Goal: Submit feedback/report problem

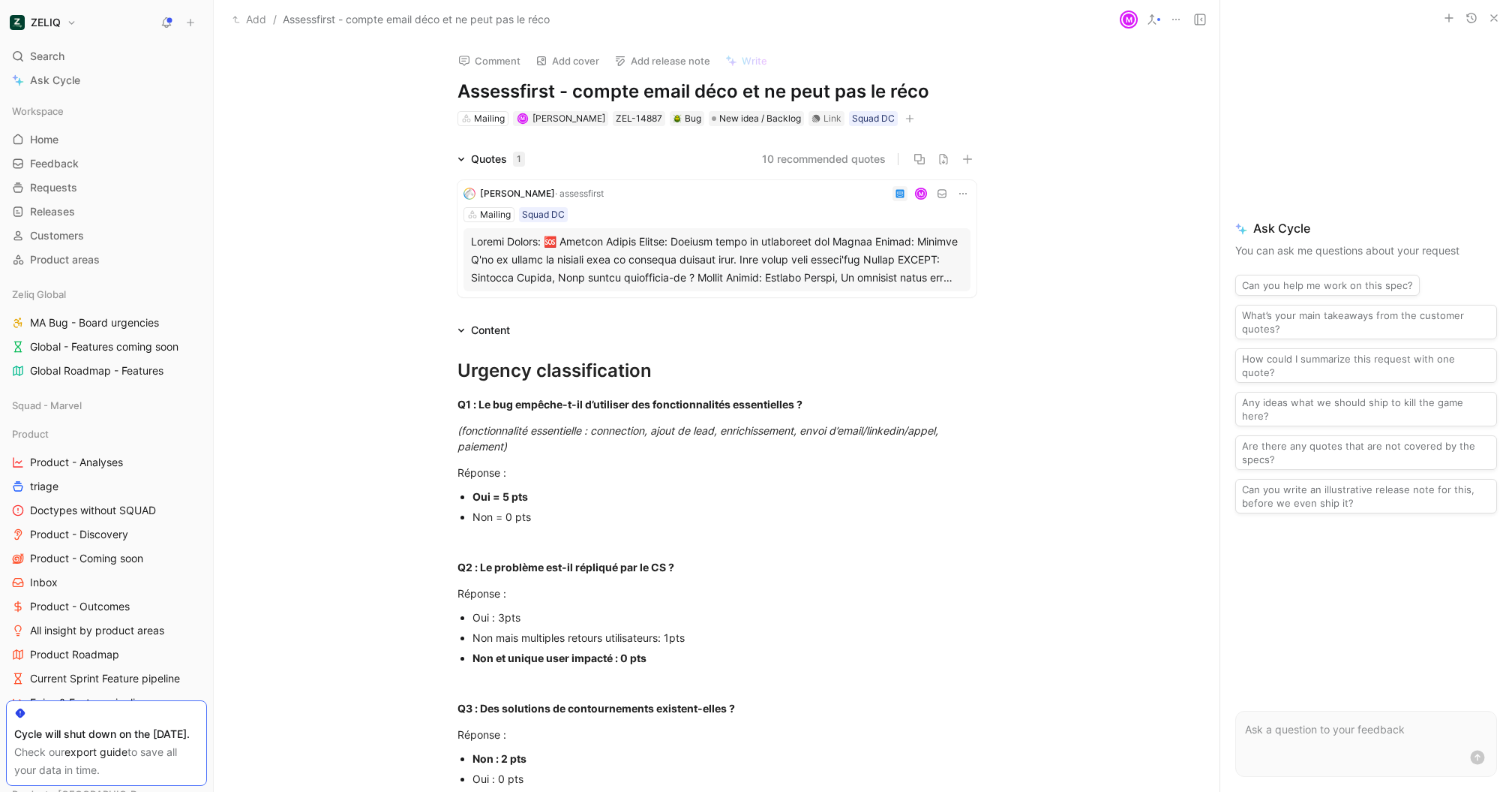
scroll to position [727, 0]
click at [828, 121] on div "Link" at bounding box center [826, 118] width 36 height 15
click at [462, 55] on icon at bounding box center [464, 61] width 12 height 12
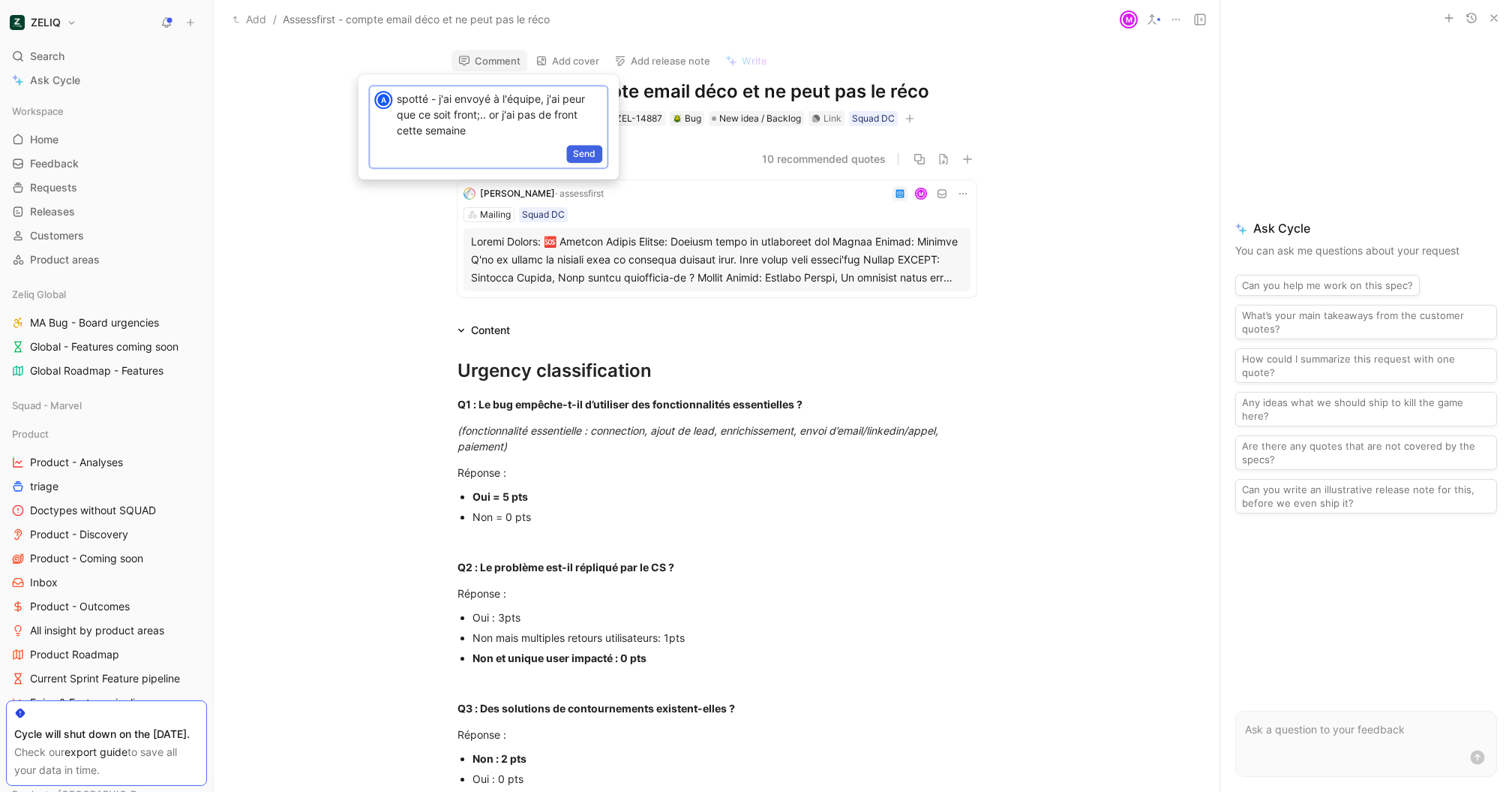
click at [584, 146] on span "Send" at bounding box center [585, 153] width 22 height 15
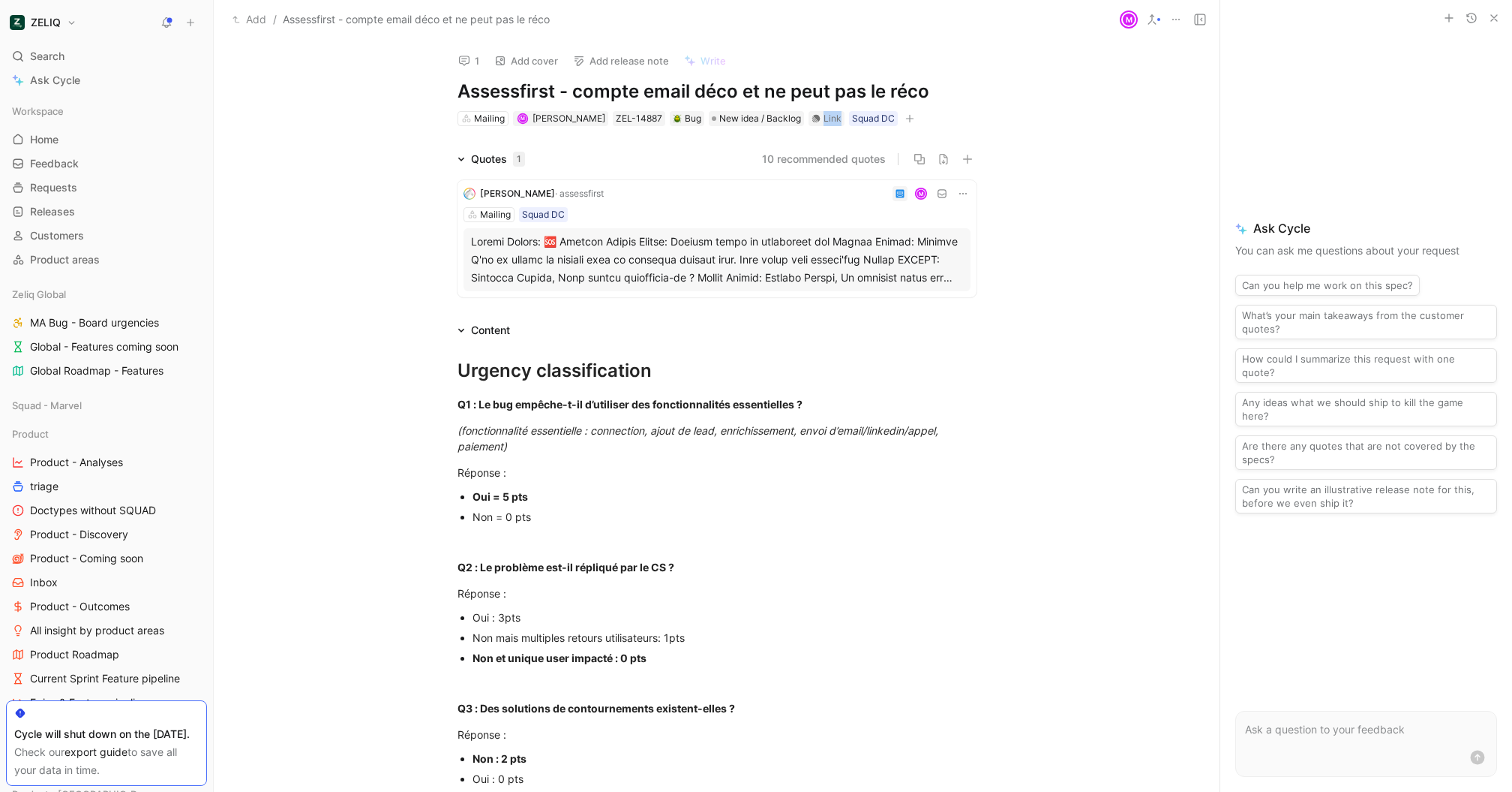
click at [812, 121] on icon at bounding box center [816, 118] width 8 height 8
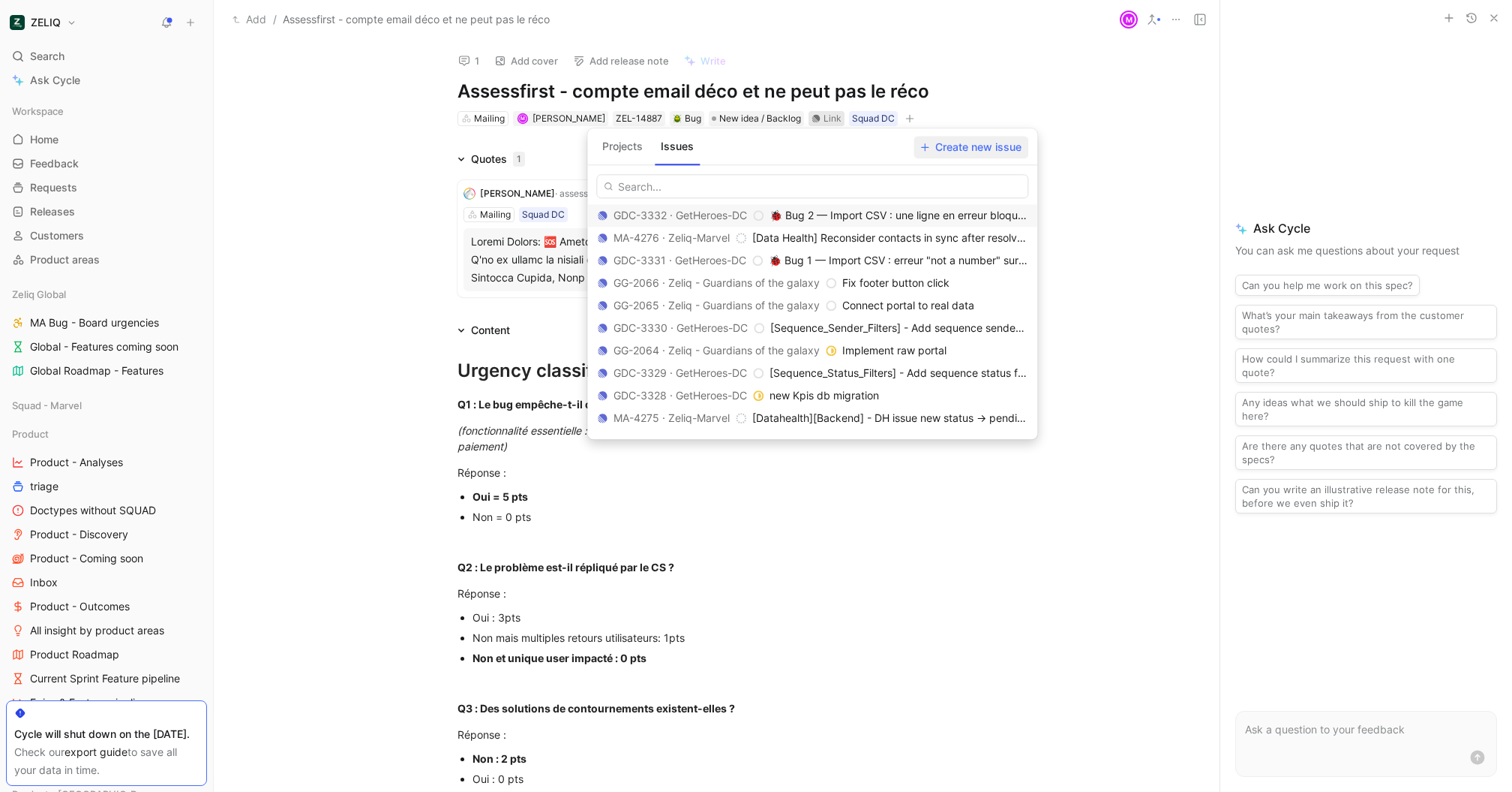
click at [997, 151] on span "Create new issue" at bounding box center [970, 147] width 101 height 18
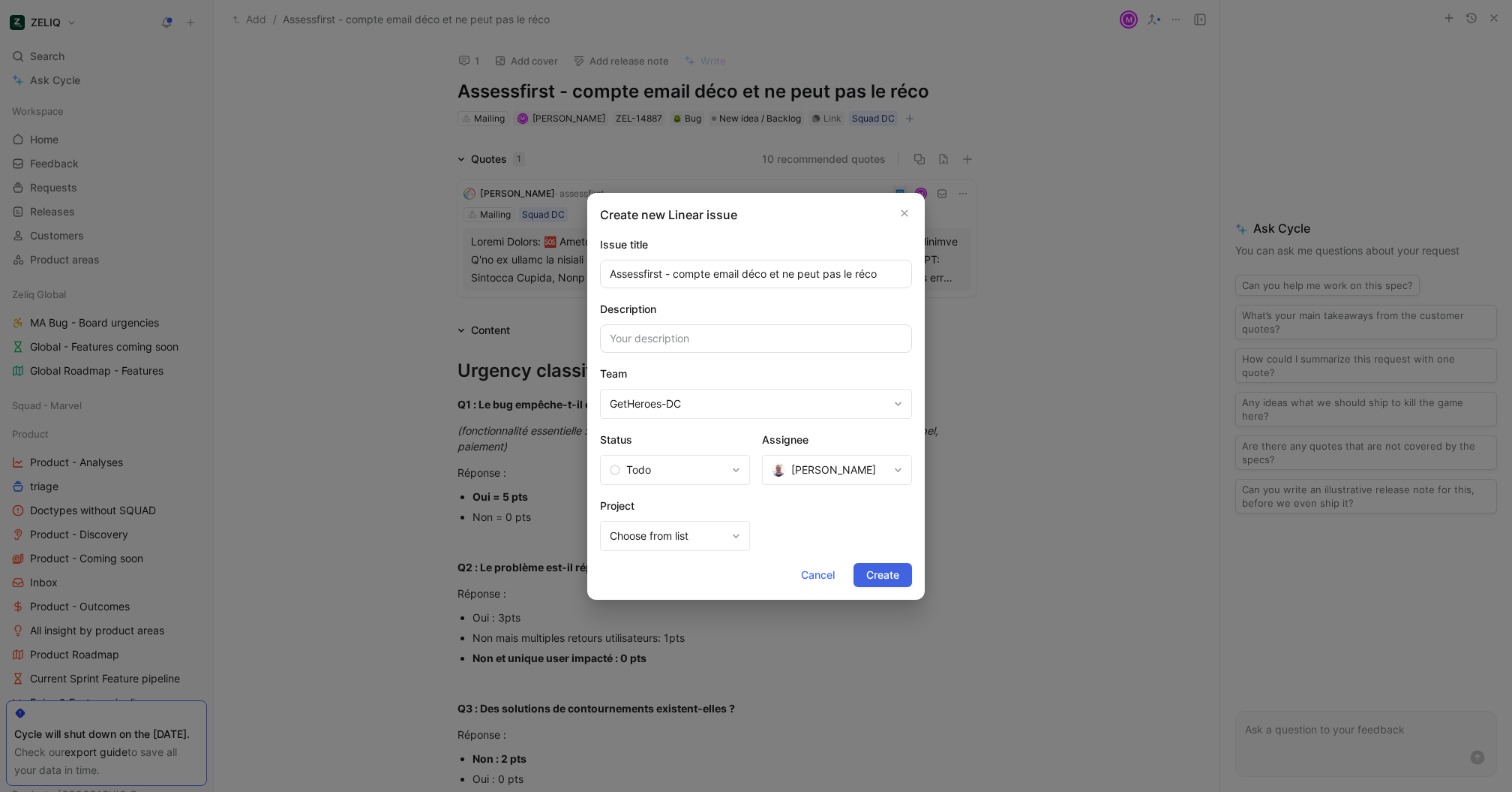
click at [887, 580] on span "Create" at bounding box center [883, 575] width 33 height 18
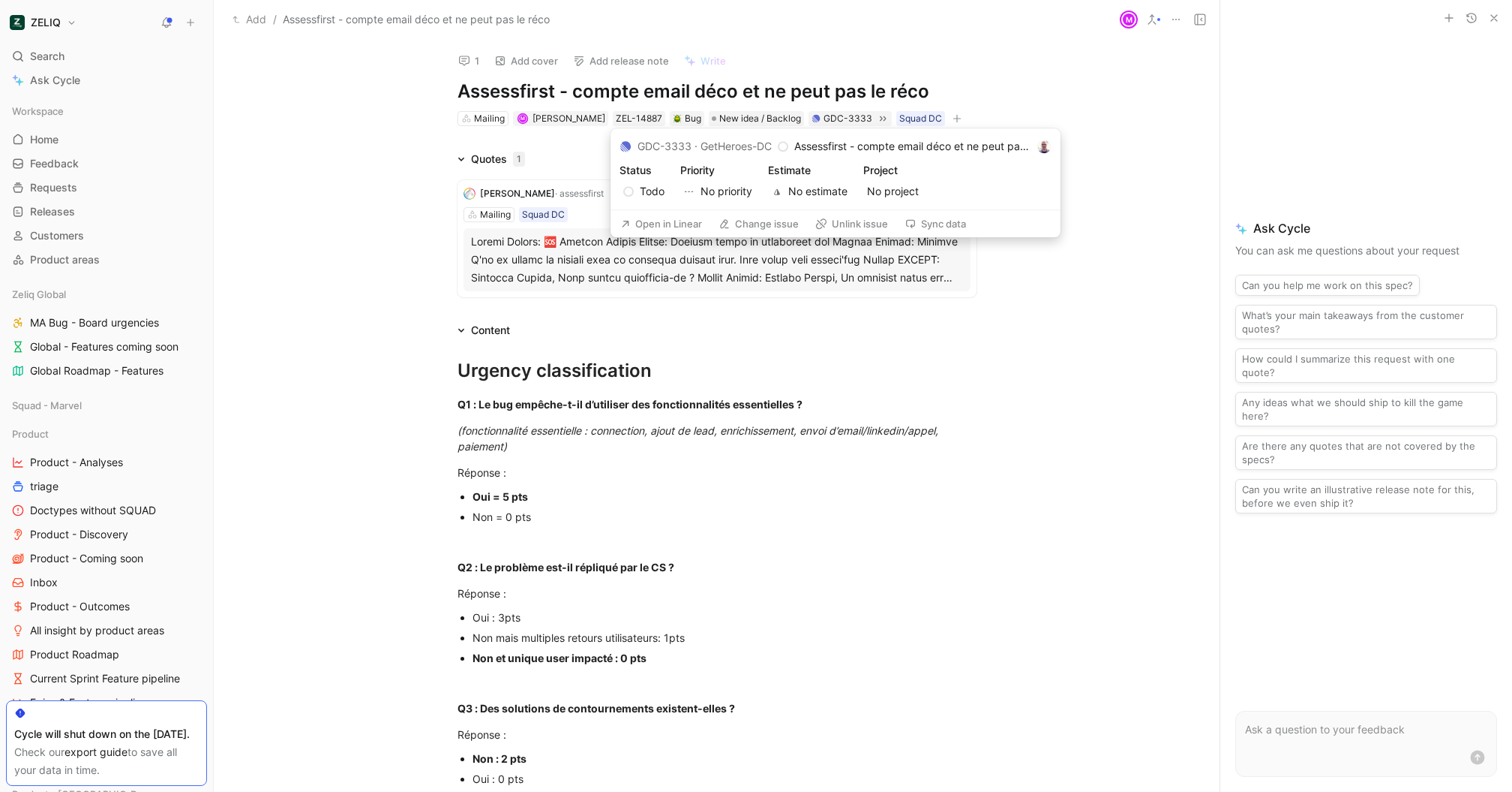
click at [665, 225] on button "Open in Linear" at bounding box center [661, 224] width 95 height 21
